Goal: Task Accomplishment & Management: Use online tool/utility

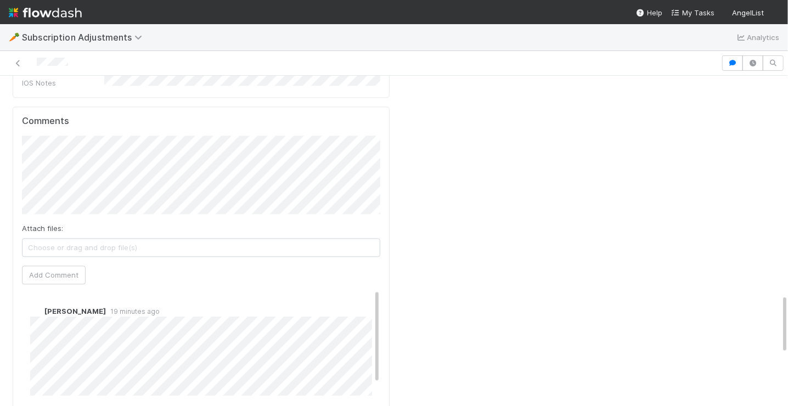
scroll to position [1207, 0]
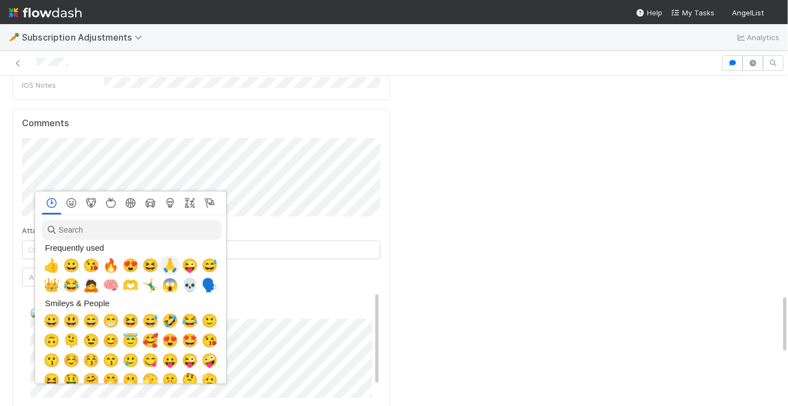
click at [168, 267] on span "🙏" at bounding box center [170, 265] width 16 height 15
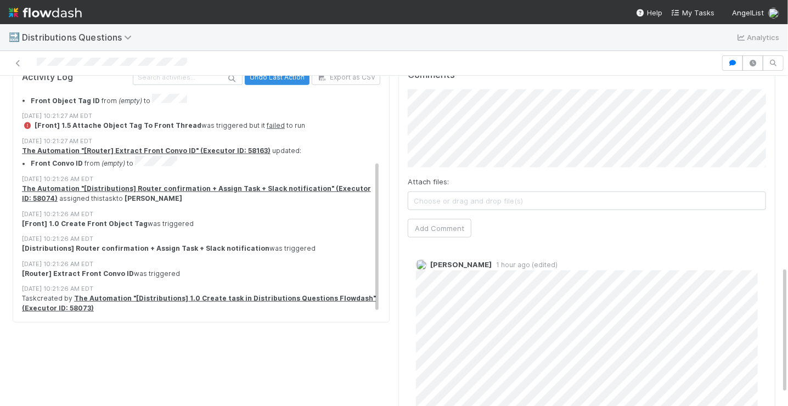
scroll to position [494, 0]
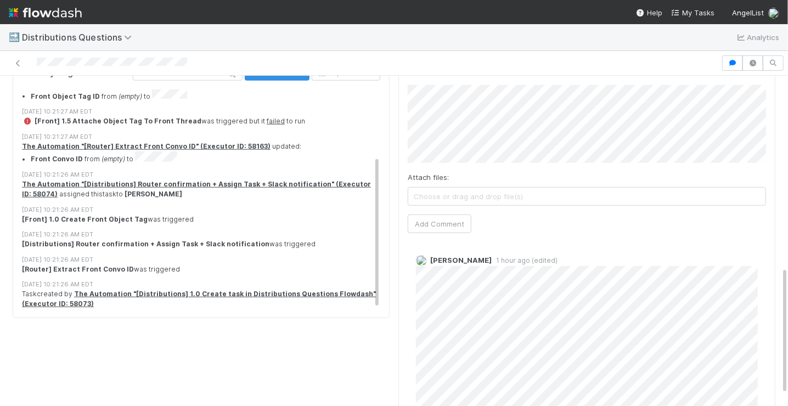
click at [405, 292] on div "Comments Attach files: Choose or drag and drop file(s) Add Comment Allison Donl…" at bounding box center [587, 253] width 377 height 395
click at [400, 333] on div "Comments Attach files: Choose or drag and drop file(s) Add Comment Allison Donl…" at bounding box center [587, 253] width 377 height 395
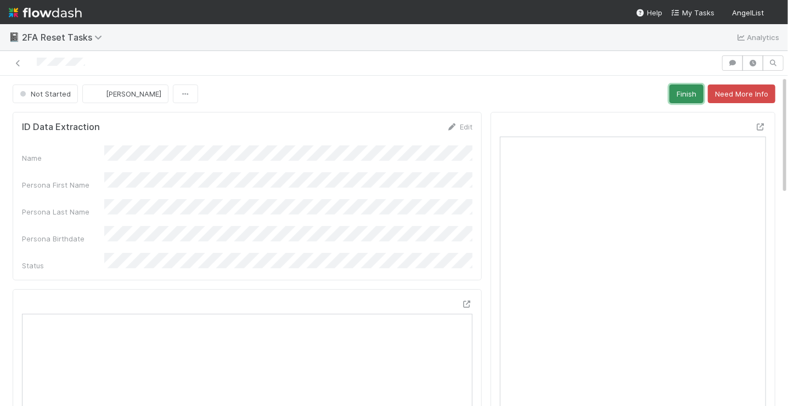
click at [689, 96] on button "Finish" at bounding box center [687, 94] width 34 height 19
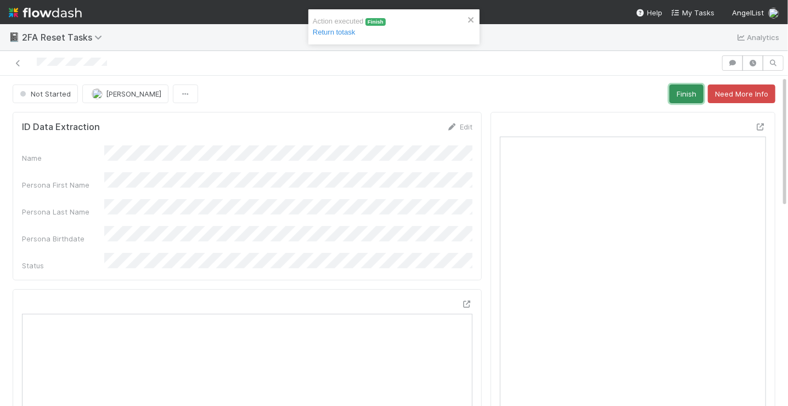
click at [682, 101] on button "Finish" at bounding box center [687, 94] width 34 height 19
click at [692, 90] on button "Finish" at bounding box center [687, 94] width 34 height 19
click at [694, 94] on button "Finish" at bounding box center [687, 94] width 34 height 19
click at [682, 88] on button "Finish" at bounding box center [687, 94] width 34 height 19
click at [686, 98] on button "Finish" at bounding box center [687, 94] width 34 height 19
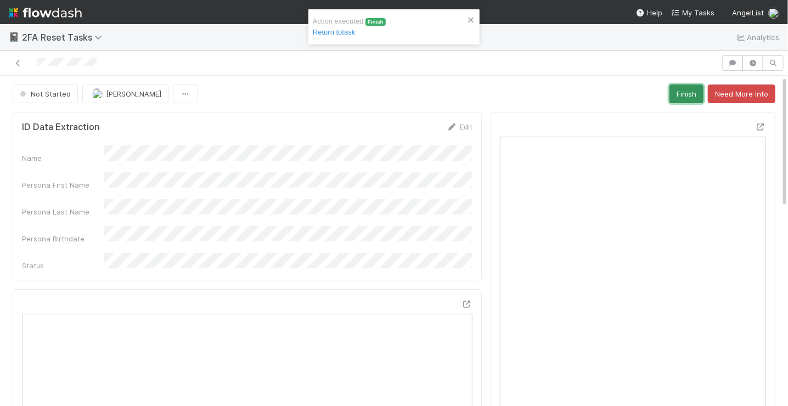
click at [690, 94] on button "Finish" at bounding box center [687, 94] width 34 height 19
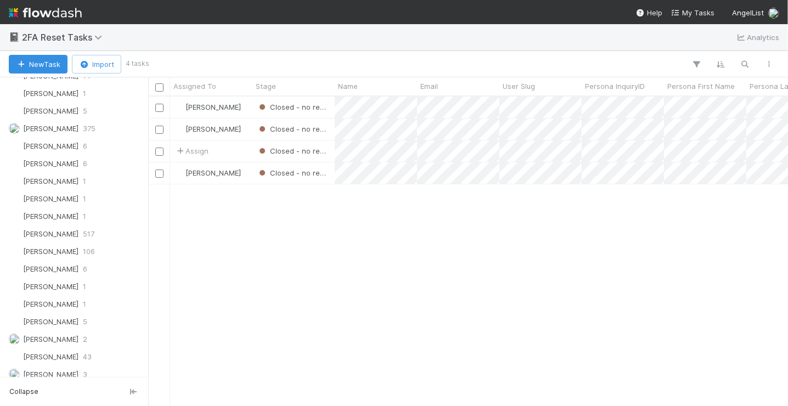
scroll to position [475, 0]
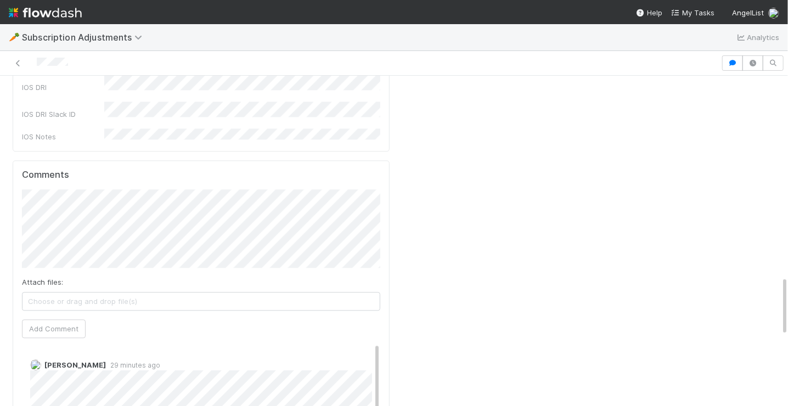
scroll to position [1158, 0]
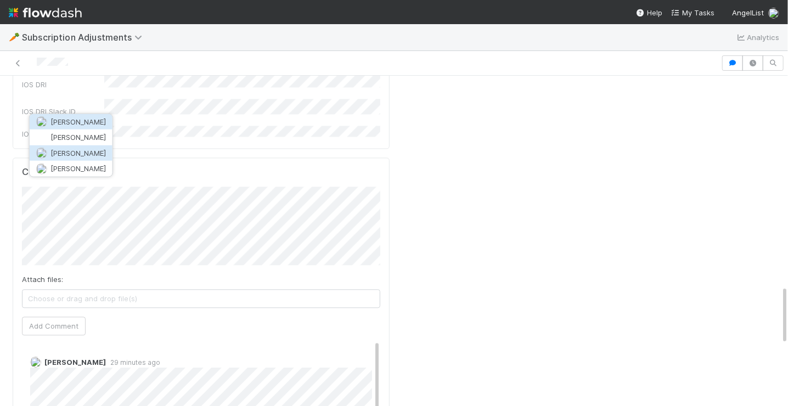
click at [84, 155] on span "[PERSON_NAME]" at bounding box center [78, 153] width 55 height 9
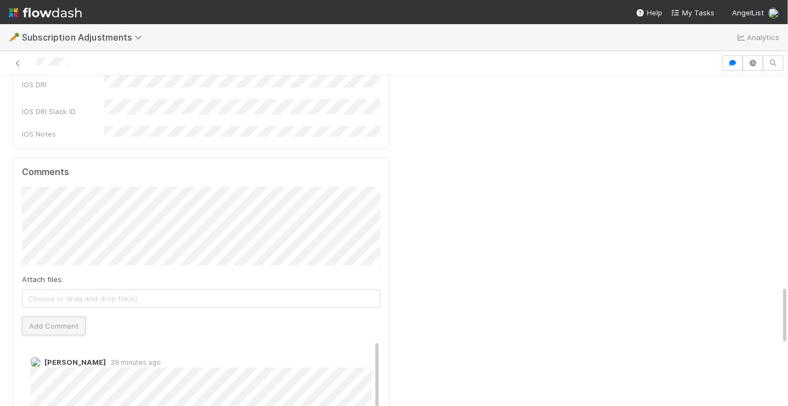
click at [70, 317] on button "Add Comment" at bounding box center [54, 326] width 64 height 19
